Goal: Task Accomplishment & Management: Complete application form

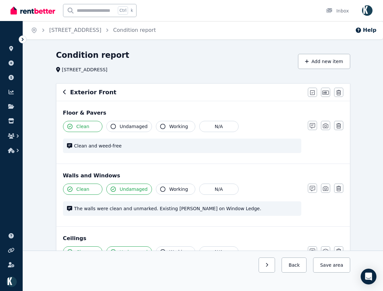
click at [66, 91] on icon "button" at bounding box center [64, 91] width 3 height 5
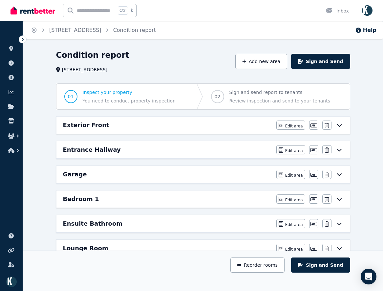
click at [133, 123] on div "Exterior Front" at bounding box center [168, 125] width 210 height 9
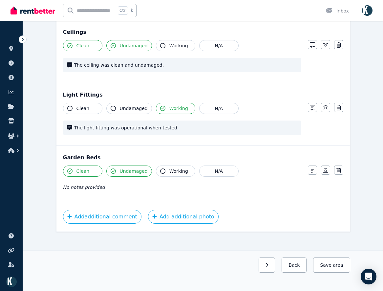
scroll to position [211, 0]
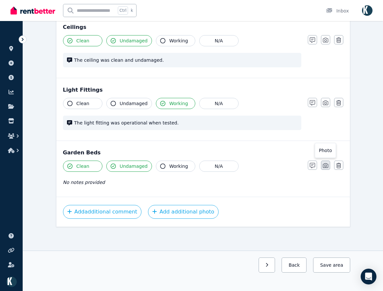
drag, startPoint x: 330, startPoint y: 166, endPoint x: 333, endPoint y: 161, distance: 6.4
click at [330, 166] on button "button" at bounding box center [325, 165] width 9 height 9
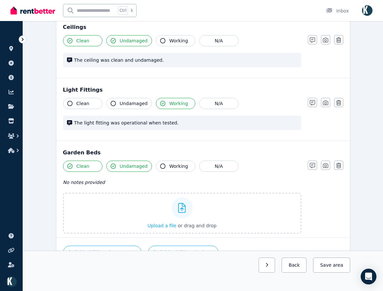
scroll to position [252, 0]
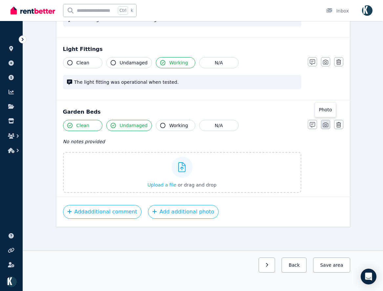
drag, startPoint x: 327, startPoint y: 125, endPoint x: 332, endPoint y: 99, distance: 26.4
click at [328, 125] on icon "button" at bounding box center [325, 124] width 5 height 5
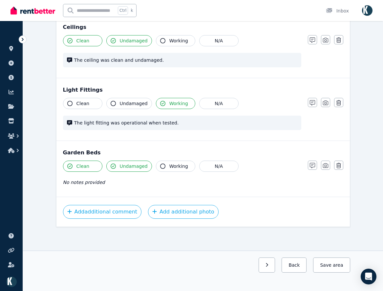
drag, startPoint x: 325, startPoint y: 100, endPoint x: 333, endPoint y: 70, distance: 30.7
click at [325, 99] on button "button" at bounding box center [325, 102] width 9 height 9
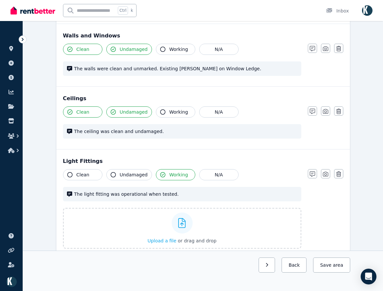
scroll to position [121, 0]
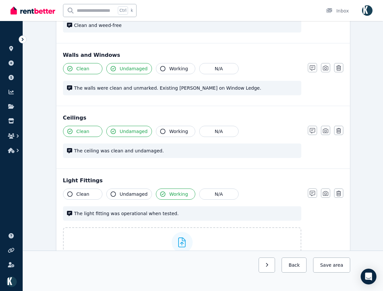
drag, startPoint x: 327, startPoint y: 129, endPoint x: 331, endPoint y: 118, distance: 12.4
click at [327, 128] on button "button" at bounding box center [325, 130] width 9 height 9
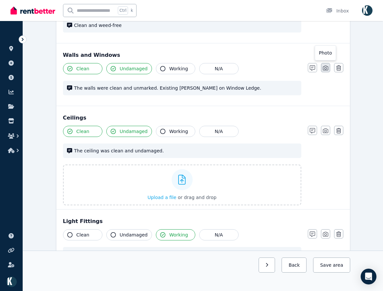
click at [329, 69] on button "button" at bounding box center [325, 67] width 9 height 9
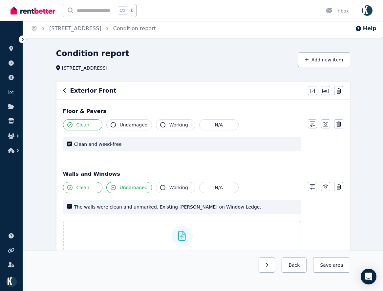
scroll to position [0, 0]
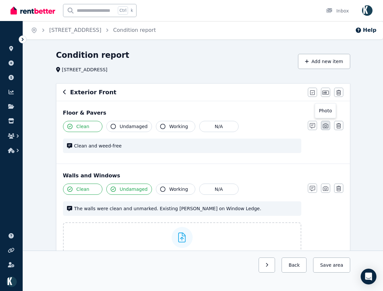
click at [326, 125] on icon "button" at bounding box center [325, 125] width 5 height 5
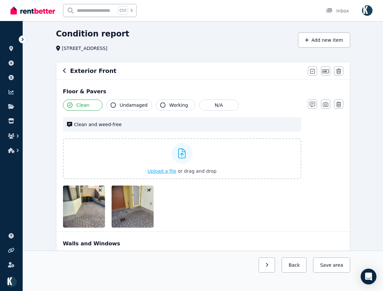
scroll to position [33, 0]
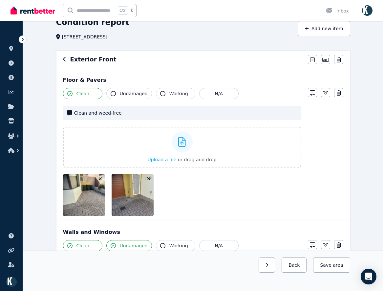
click at [81, 94] on span "Clean" at bounding box center [83, 93] width 13 height 7
click at [313, 95] on icon "button" at bounding box center [312, 92] width 5 height 5
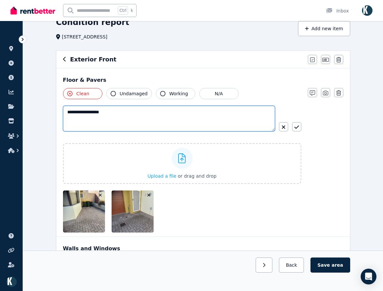
click at [67, 111] on textarea "**********" at bounding box center [169, 119] width 212 height 26
click at [123, 111] on textarea "**********" at bounding box center [169, 119] width 212 height 26
click at [230, 113] on textarea "**********" at bounding box center [169, 119] width 212 height 26
click at [198, 122] on textarea "**********" at bounding box center [169, 119] width 212 height 26
type textarea "**********"
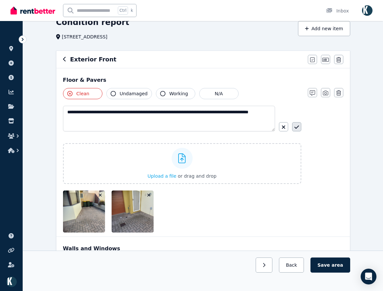
click at [297, 129] on icon "button" at bounding box center [297, 127] width 5 height 5
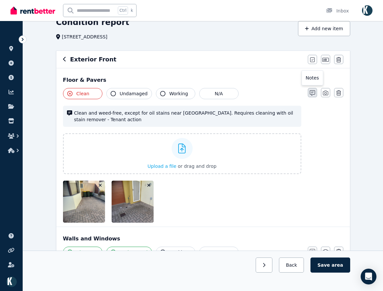
click at [314, 94] on icon "button" at bounding box center [312, 92] width 5 height 5
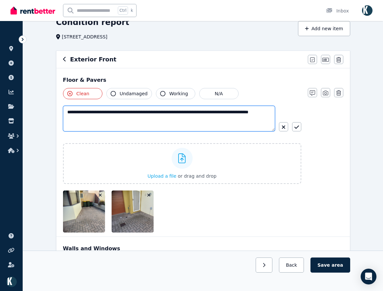
click at [171, 112] on textarea "**********" at bounding box center [169, 119] width 212 height 26
drag, startPoint x: 191, startPoint y: 111, endPoint x: 182, endPoint y: 113, distance: 8.4
click at [182, 113] on textarea "**********" at bounding box center [169, 119] width 212 height 26
click at [182, 112] on textarea "**********" at bounding box center [169, 119] width 212 height 26
click at [183, 114] on textarea "**********" at bounding box center [169, 119] width 212 height 26
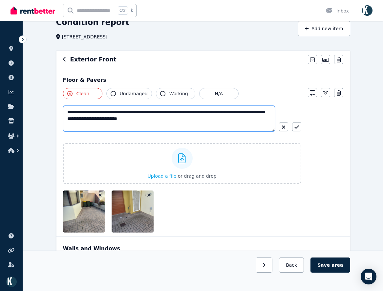
click at [225, 114] on textarea "**********" at bounding box center [169, 119] width 212 height 26
drag, startPoint x: 244, startPoint y: 112, endPoint x: 227, endPoint y: 112, distance: 17.1
click at [227, 112] on textarea "**********" at bounding box center [169, 119] width 212 height 26
type textarea "**********"
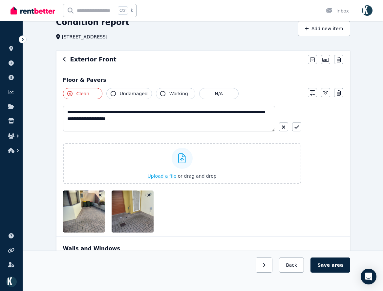
drag, startPoint x: 299, startPoint y: 126, endPoint x: 275, endPoint y: 159, distance: 41.0
click at [299, 127] on icon "button" at bounding box center [297, 127] width 5 height 5
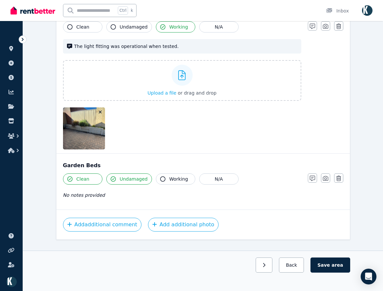
scroll to position [527, 0]
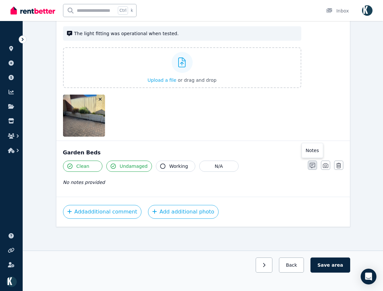
click at [315, 167] on icon "button" at bounding box center [312, 165] width 5 height 5
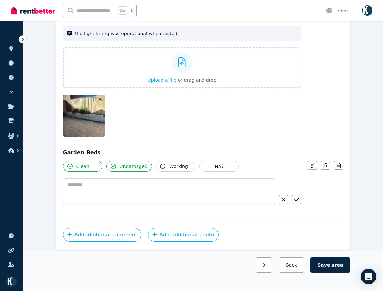
scroll to position [550, 0]
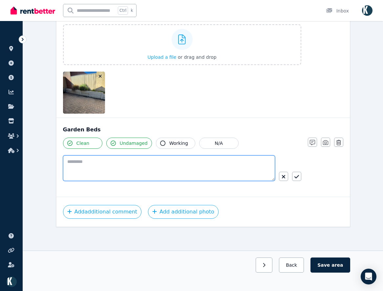
click at [104, 164] on textarea at bounding box center [169, 168] width 212 height 26
type textarea "**********"
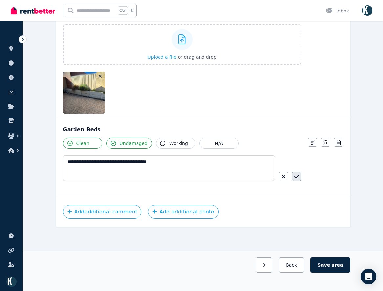
click at [298, 180] on button "button" at bounding box center [296, 176] width 9 height 9
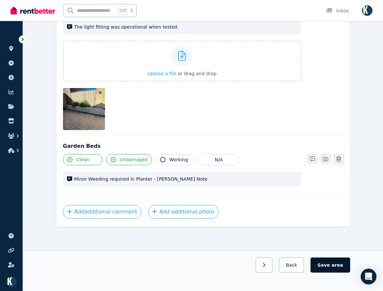
click at [336, 265] on span "area" at bounding box center [337, 265] width 11 height 7
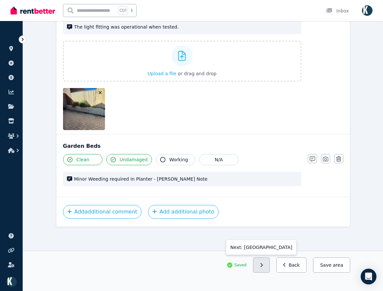
click at [263, 266] on icon "button" at bounding box center [262, 265] width 2 height 4
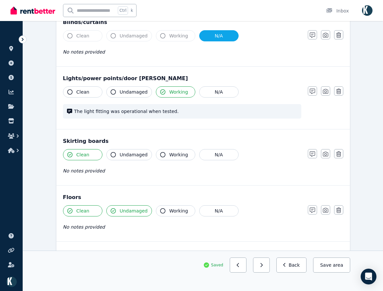
scroll to position [436, 0]
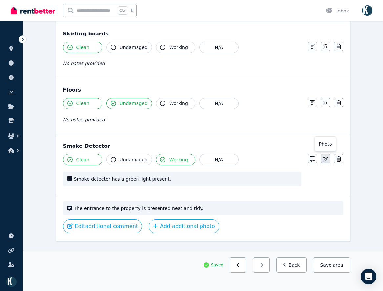
click at [327, 160] on icon "button" at bounding box center [325, 158] width 5 height 5
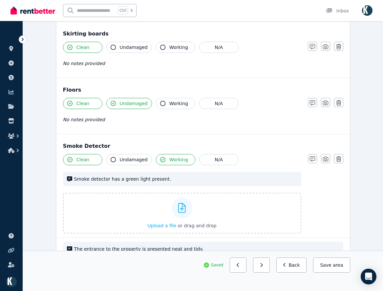
scroll to position [477, 0]
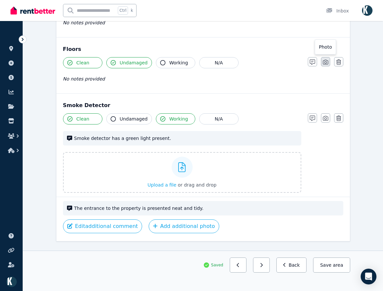
click at [329, 61] on button "button" at bounding box center [325, 61] width 9 height 9
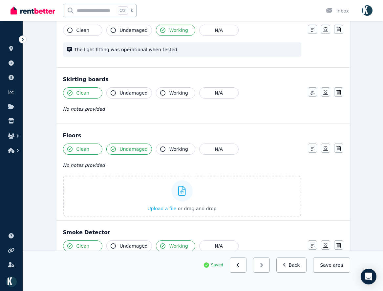
scroll to position [386, 0]
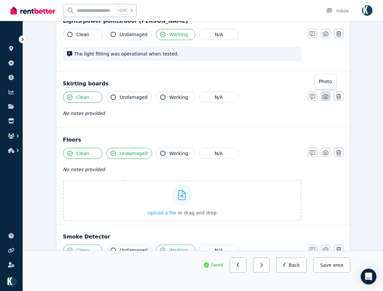
click at [330, 99] on button "button" at bounding box center [325, 96] width 9 height 9
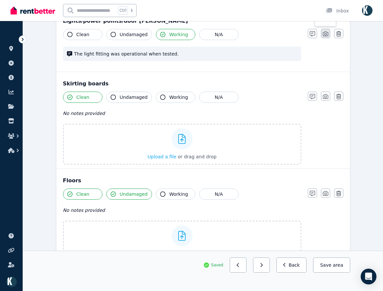
click at [326, 31] on button "button" at bounding box center [325, 33] width 9 height 9
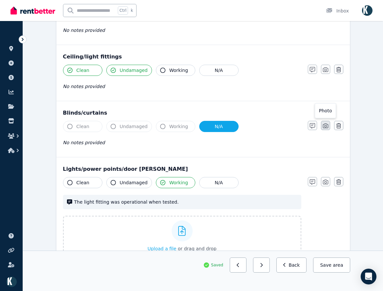
scroll to position [222, 0]
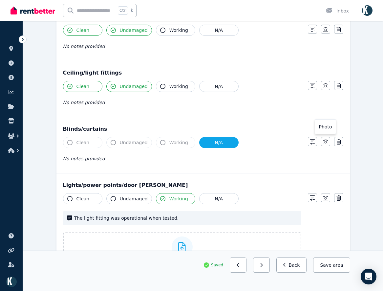
drag, startPoint x: 326, startPoint y: 145, endPoint x: 329, endPoint y: 133, distance: 11.9
click at [326, 144] on icon "button" at bounding box center [325, 142] width 5 height 5
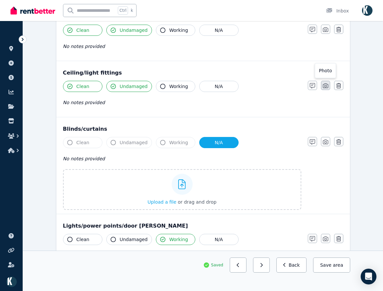
click at [328, 89] on button "button" at bounding box center [325, 85] width 9 height 9
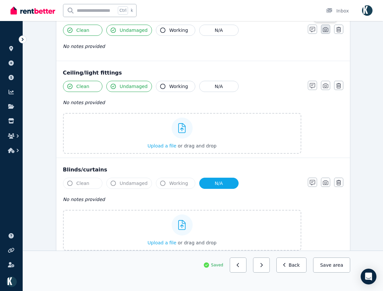
click at [326, 31] on icon "button" at bounding box center [325, 29] width 5 height 5
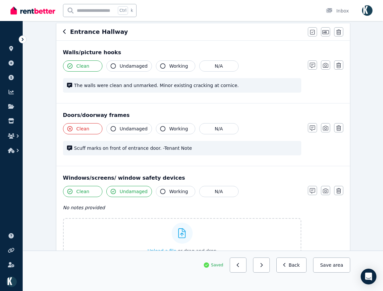
scroll to position [57, 0]
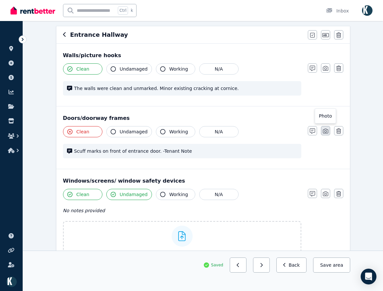
click at [326, 130] on icon "button" at bounding box center [325, 130] width 5 height 5
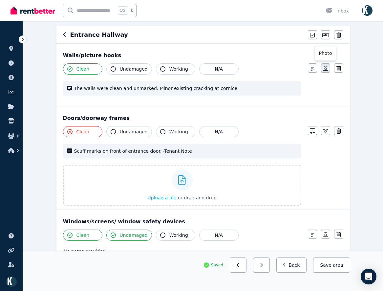
drag, startPoint x: 325, startPoint y: 71, endPoint x: 325, endPoint y: 65, distance: 5.6
click at [325, 71] on icon "button" at bounding box center [325, 68] width 5 height 5
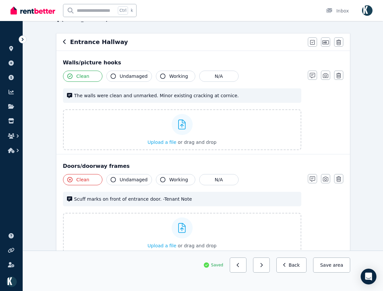
scroll to position [66, 0]
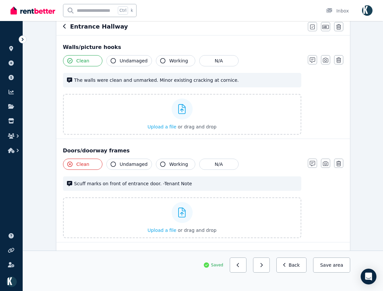
click at [71, 163] on icon "button" at bounding box center [69, 164] width 5 height 5
click at [70, 164] on icon "button" at bounding box center [69, 164] width 5 height 5
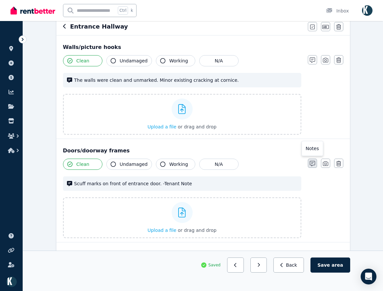
click at [314, 161] on button "button" at bounding box center [312, 163] width 9 height 9
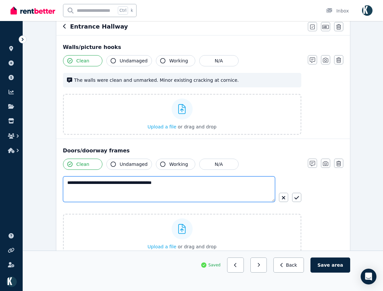
drag, startPoint x: 189, startPoint y: 183, endPoint x: 47, endPoint y: 181, distance: 141.9
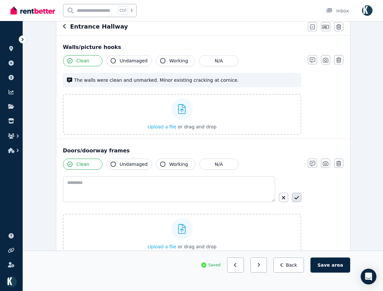
drag, startPoint x: 301, startPoint y: 195, endPoint x: 296, endPoint y: 197, distance: 4.8
click at [300, 195] on button "button" at bounding box center [296, 197] width 9 height 9
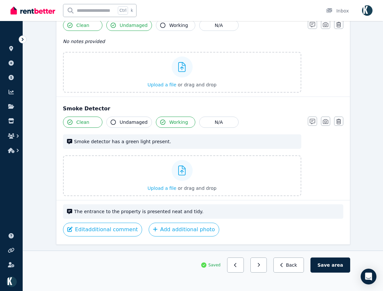
scroll to position [810, 0]
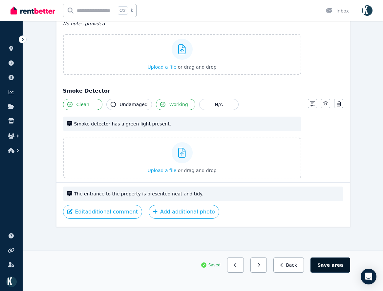
click at [330, 268] on button "Save area" at bounding box center [330, 265] width 39 height 15
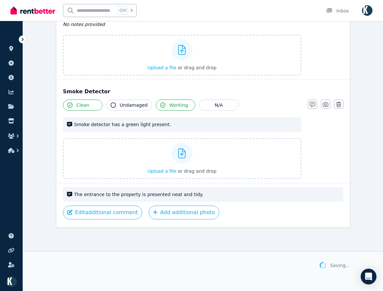
scroll to position [810, 0]
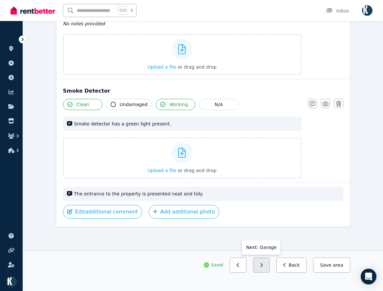
click at [265, 270] on button "button" at bounding box center [261, 265] width 17 height 15
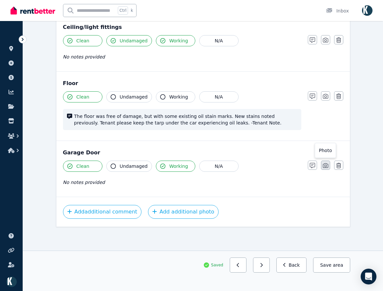
click at [329, 167] on button "button" at bounding box center [325, 165] width 9 height 9
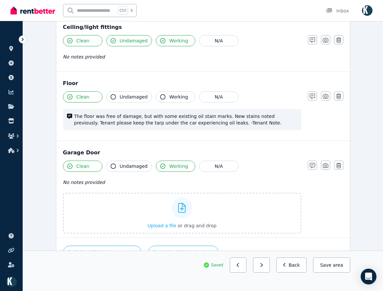
scroll to position [245, 0]
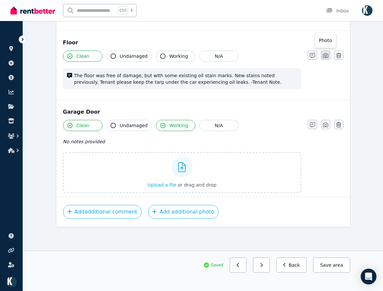
click at [330, 57] on button "button" at bounding box center [325, 55] width 9 height 9
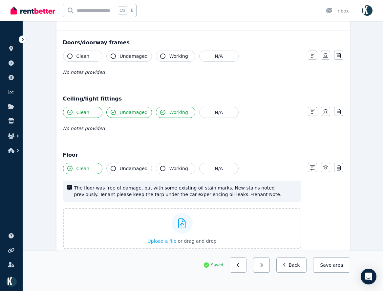
scroll to position [122, 0]
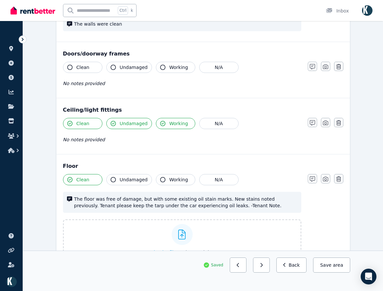
drag, startPoint x: 328, startPoint y: 124, endPoint x: 334, endPoint y: 102, distance: 22.2
click at [328, 122] on icon "button" at bounding box center [325, 122] width 5 height 5
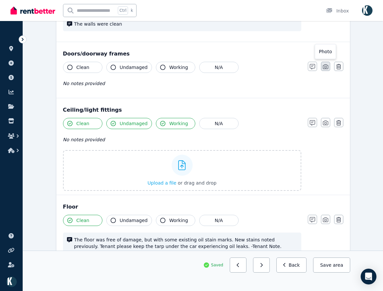
click at [328, 68] on icon "button" at bounding box center [325, 66] width 5 height 5
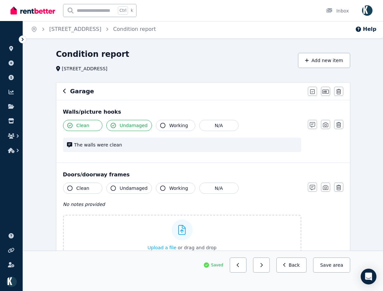
scroll to position [0, 0]
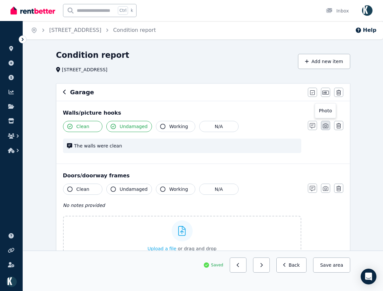
click at [328, 122] on button "button" at bounding box center [325, 125] width 9 height 9
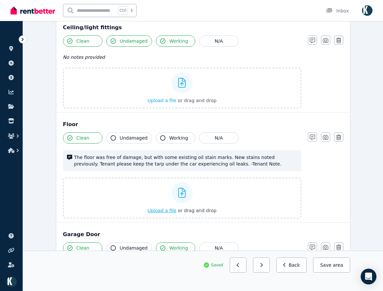
scroll to position [296, 0]
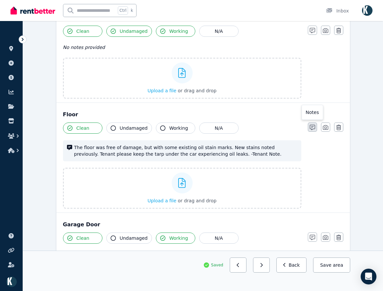
click at [314, 129] on icon "button" at bounding box center [312, 127] width 5 height 5
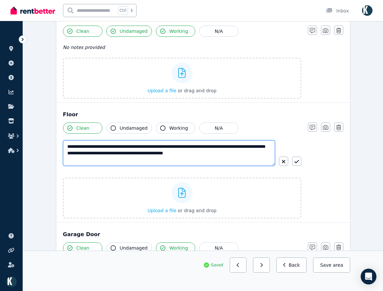
click at [198, 155] on textarea "**********" at bounding box center [169, 153] width 212 height 26
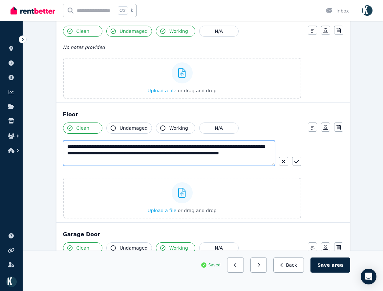
type textarea "**********"
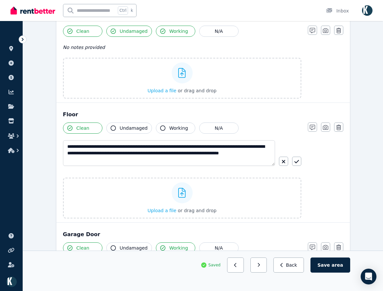
click at [78, 125] on span "Clean" at bounding box center [83, 128] width 13 height 7
click at [297, 162] on icon "button" at bounding box center [297, 161] width 5 height 5
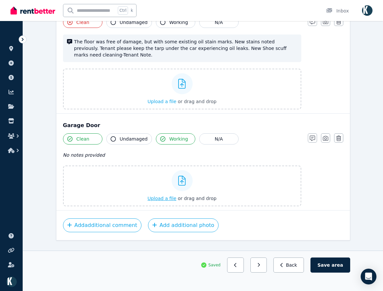
scroll to position [408, 0]
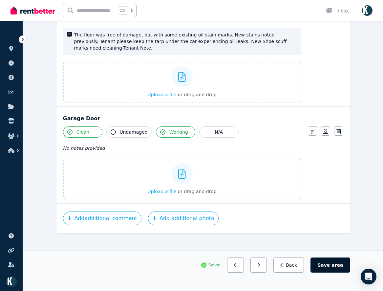
click at [328, 263] on button "Save area" at bounding box center [330, 265] width 39 height 15
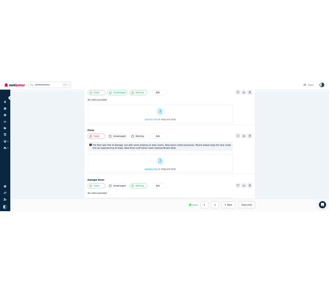
scroll to position [265, 0]
